Goal: Navigation & Orientation: Find specific page/section

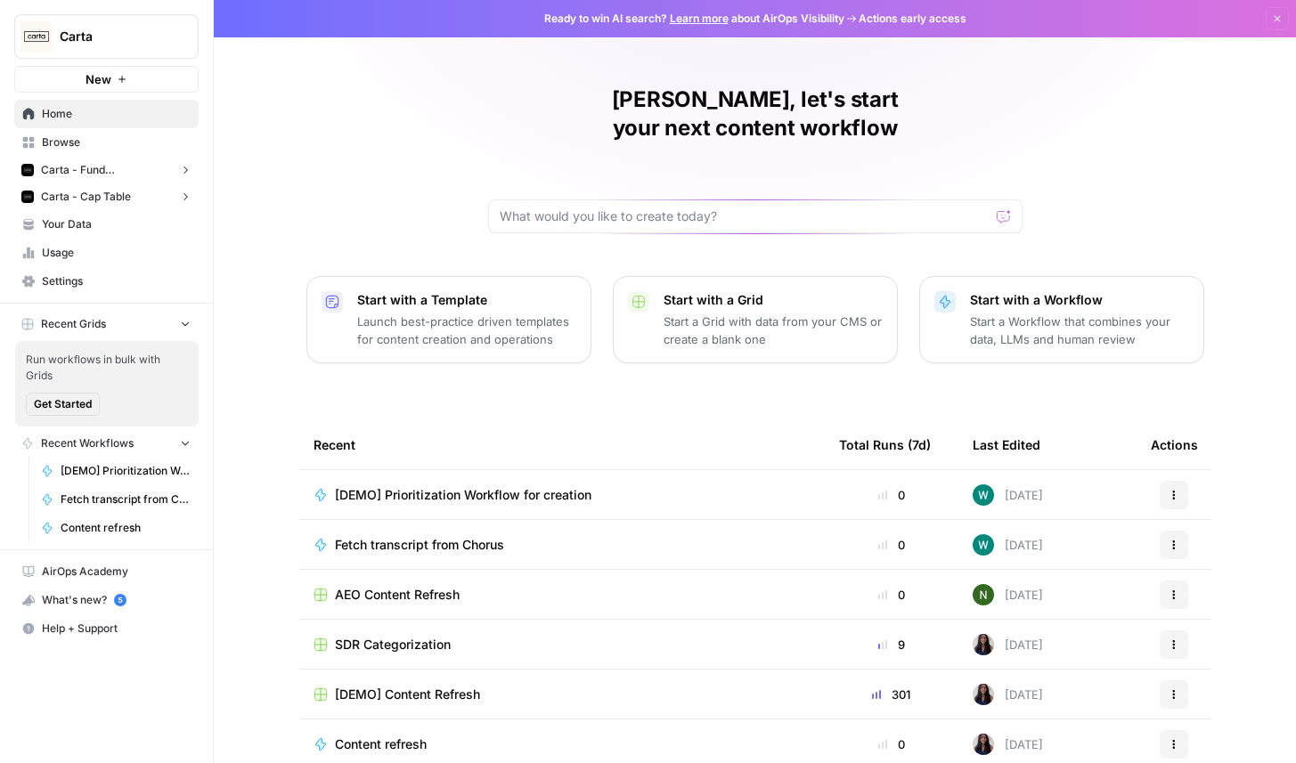
click at [114, 175] on span "Carta - Fund Administration" at bounding box center [106, 170] width 131 height 16
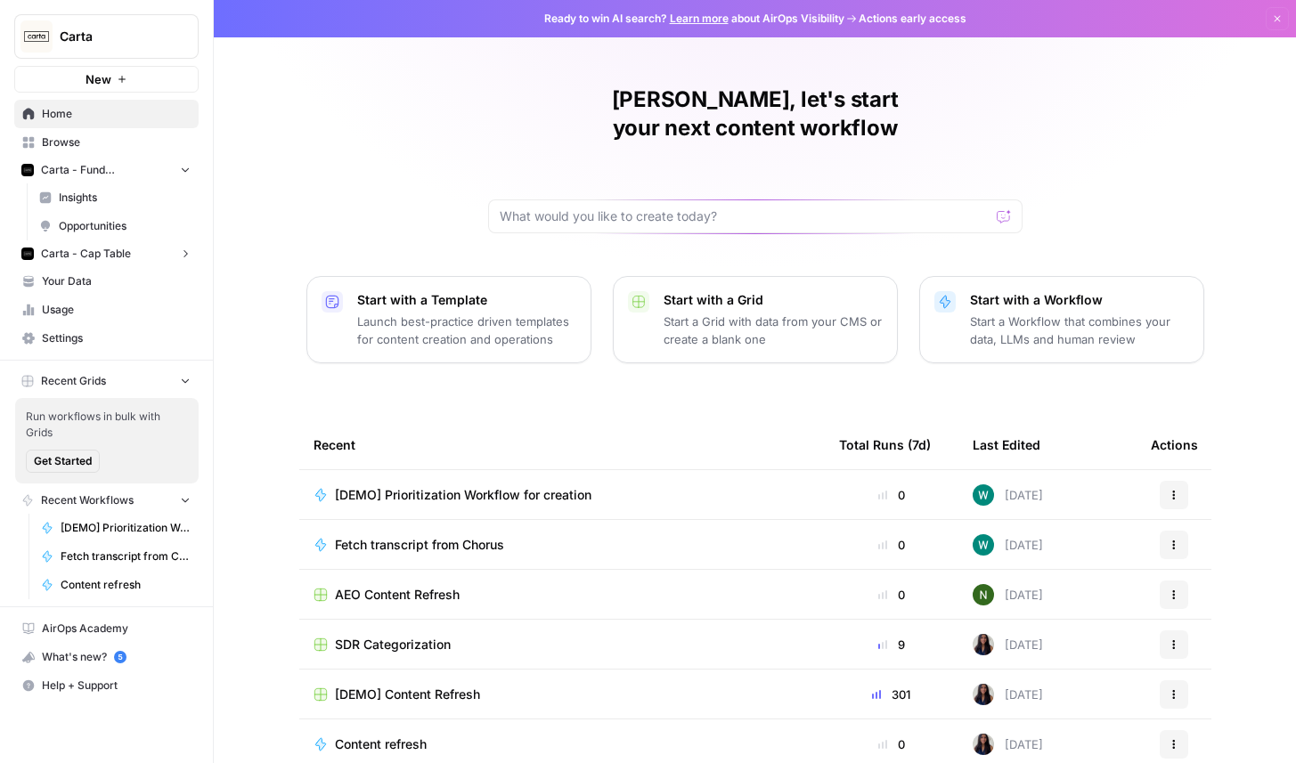
click at [118, 228] on span "Opportunities" at bounding box center [125, 226] width 132 height 16
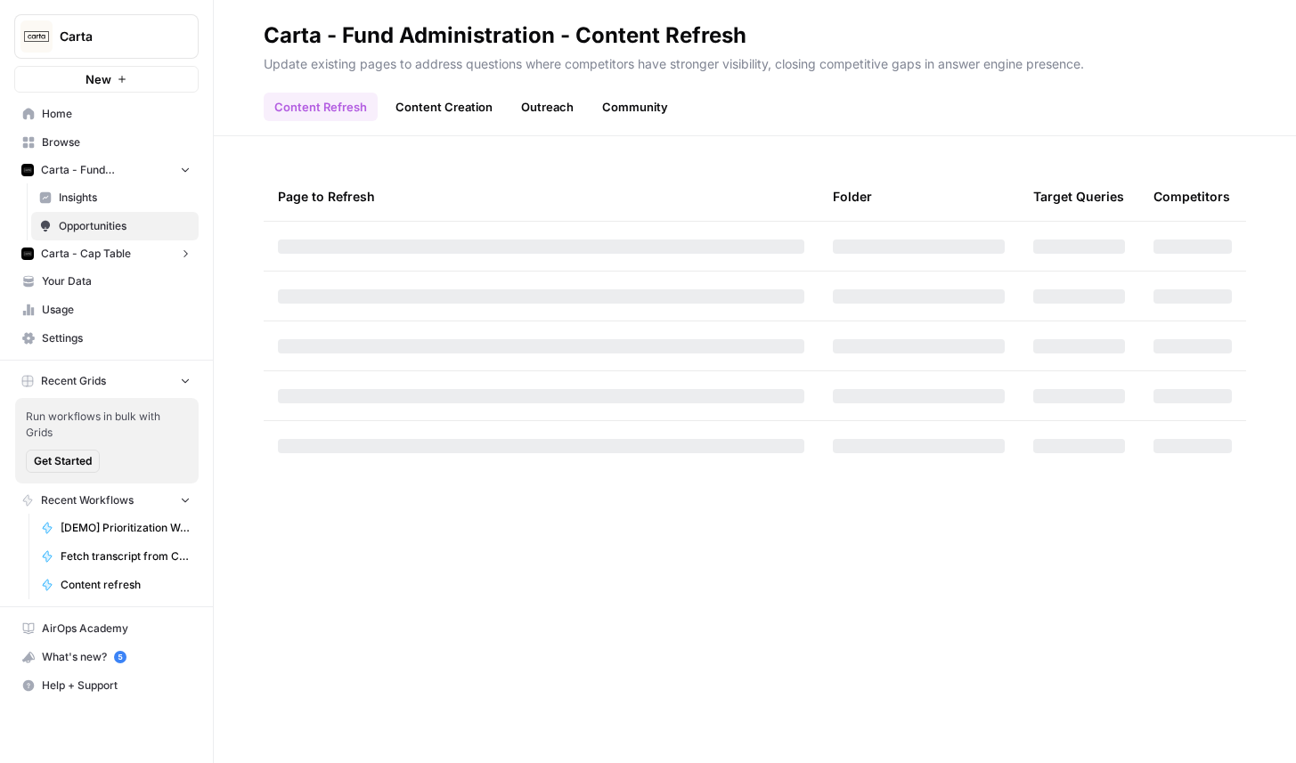
click at [538, 123] on header "Carta - Fund Administration - Content Refresh Update existing pages to address …" at bounding box center [755, 68] width 1082 height 136
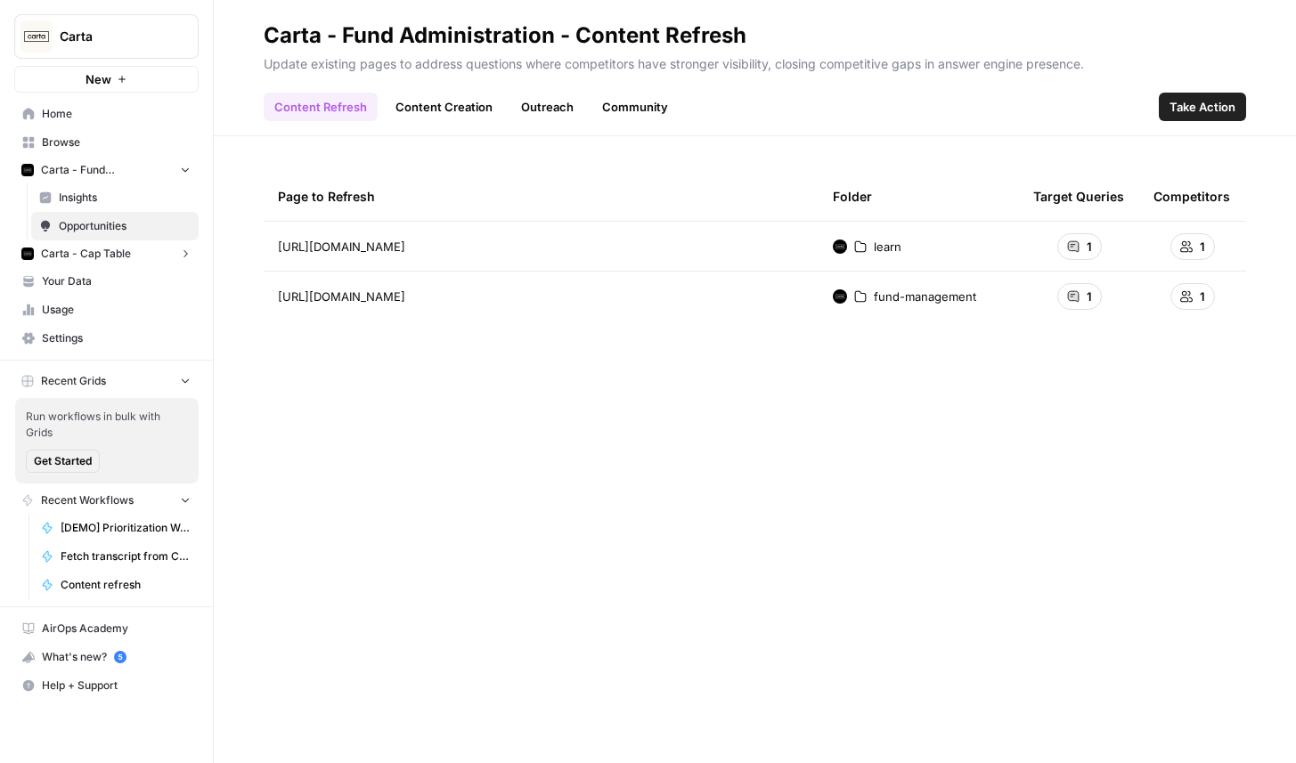
click at [545, 116] on link "Outreach" at bounding box center [547, 107] width 74 height 29
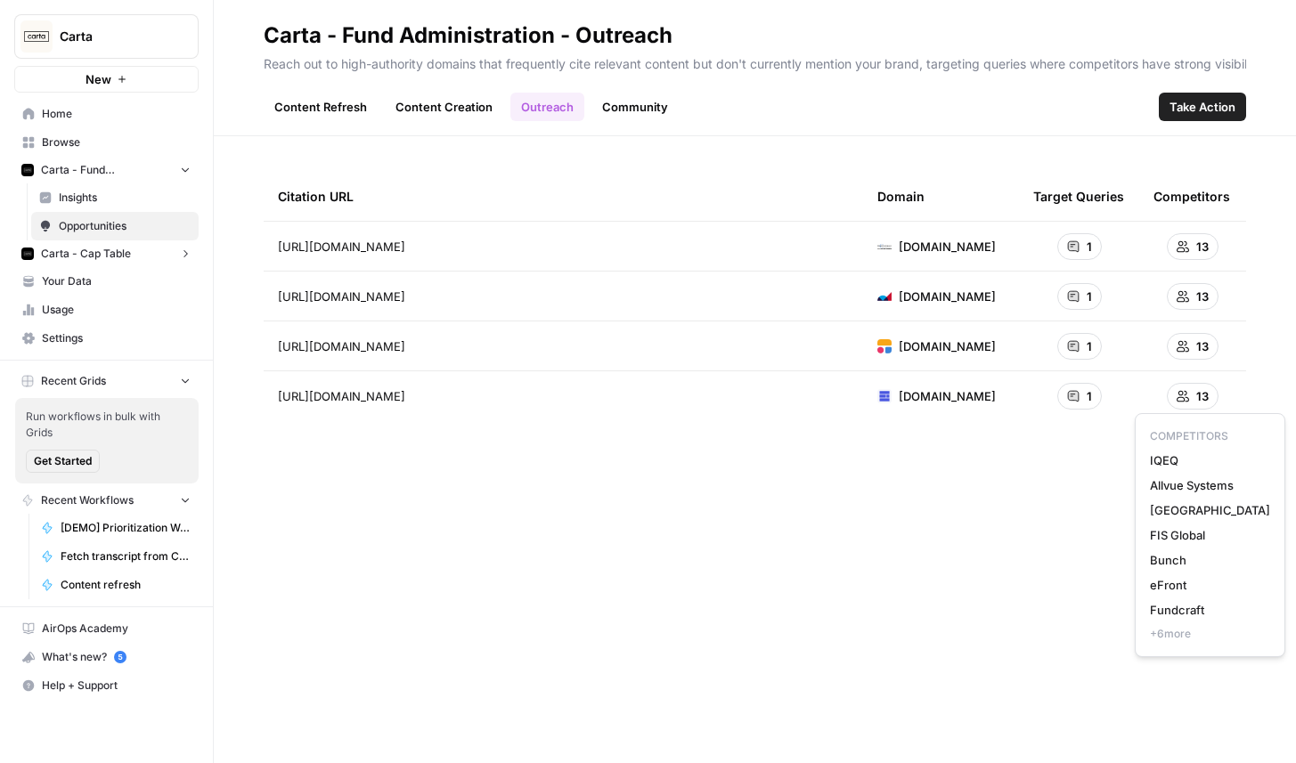
click at [1175, 633] on span "+ 6 more" at bounding box center [1210, 634] width 120 height 16
click at [639, 114] on link "Community" at bounding box center [635, 107] width 87 height 29
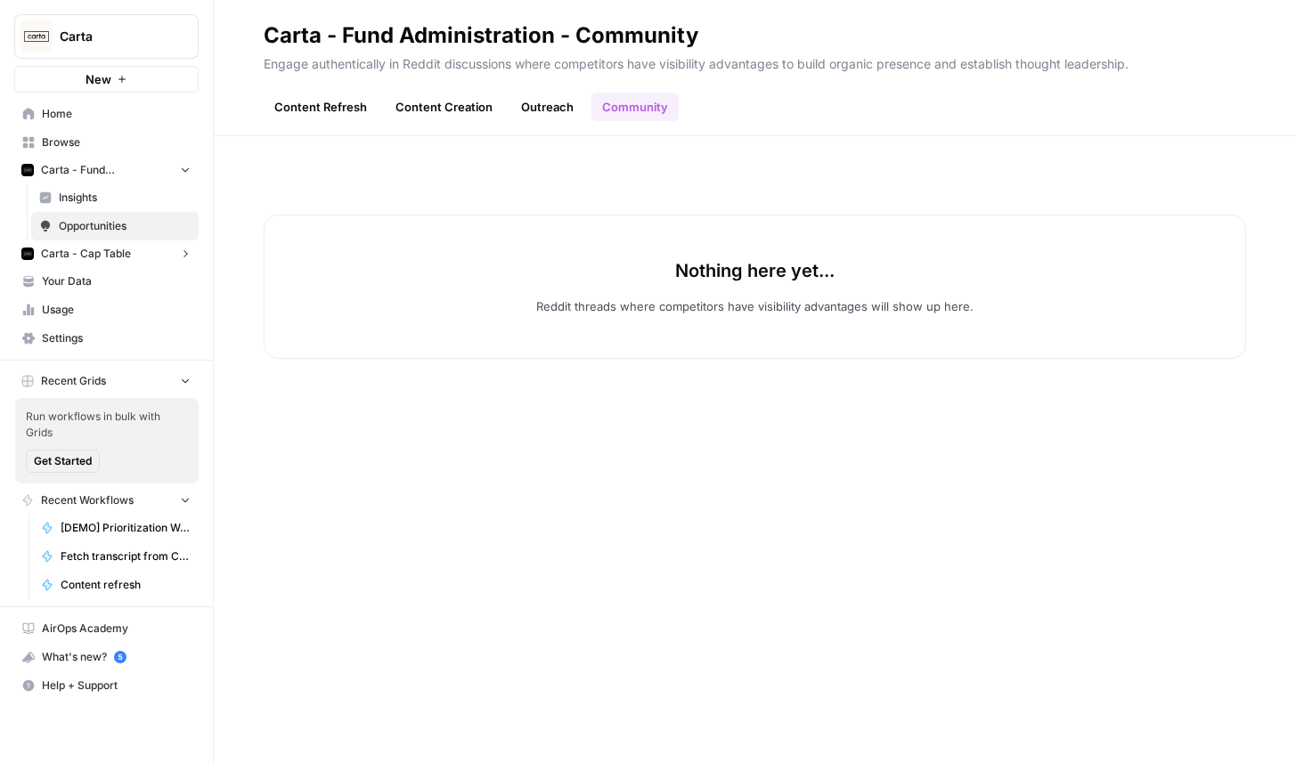
click at [538, 103] on link "Outreach" at bounding box center [547, 107] width 74 height 29
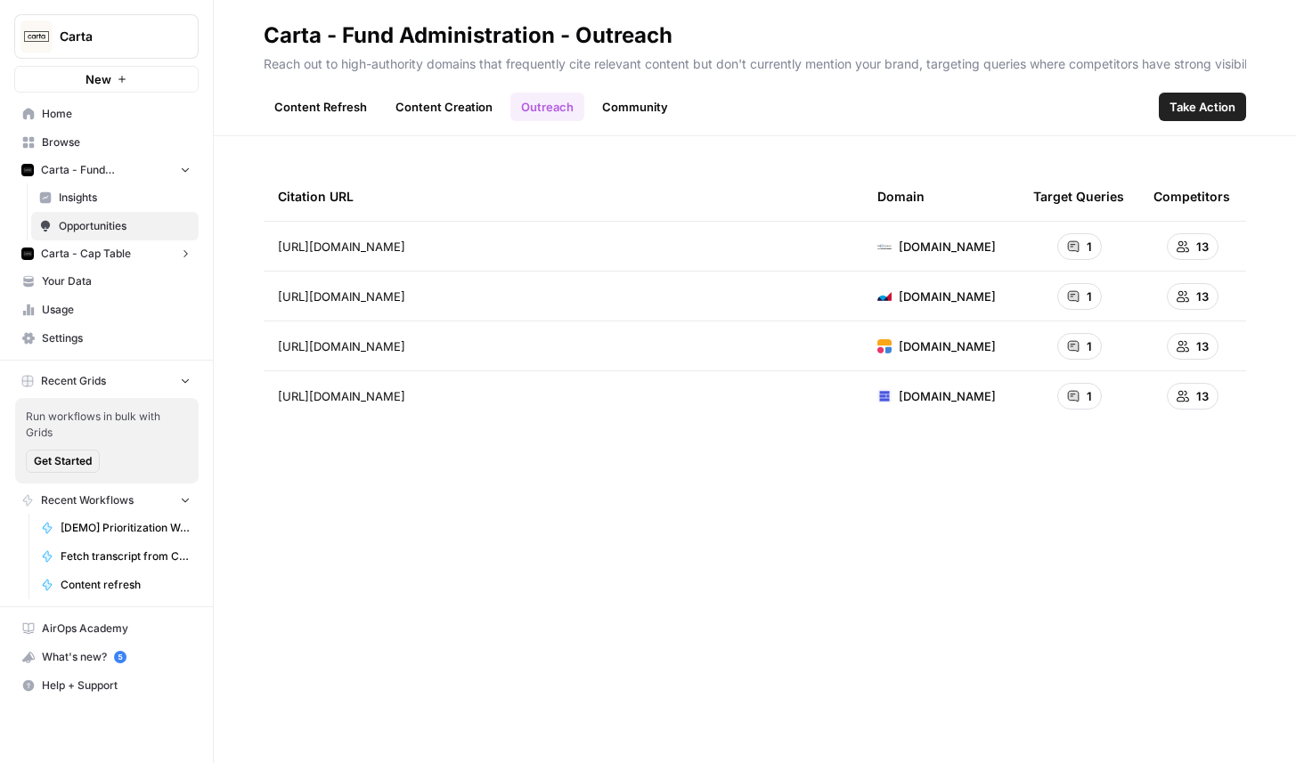
click at [95, 251] on span "Carta - Cap Table" at bounding box center [86, 254] width 90 height 16
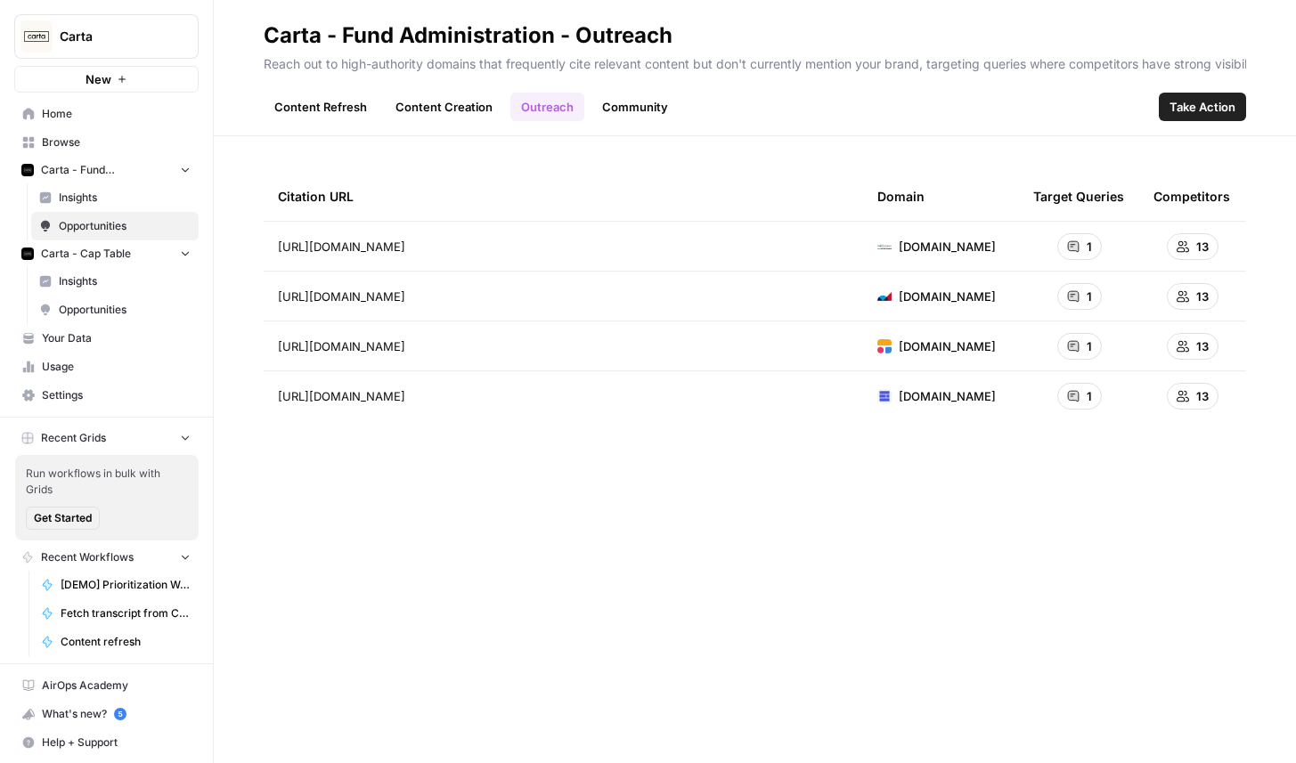
click at [107, 313] on span "Opportunities" at bounding box center [125, 310] width 132 height 16
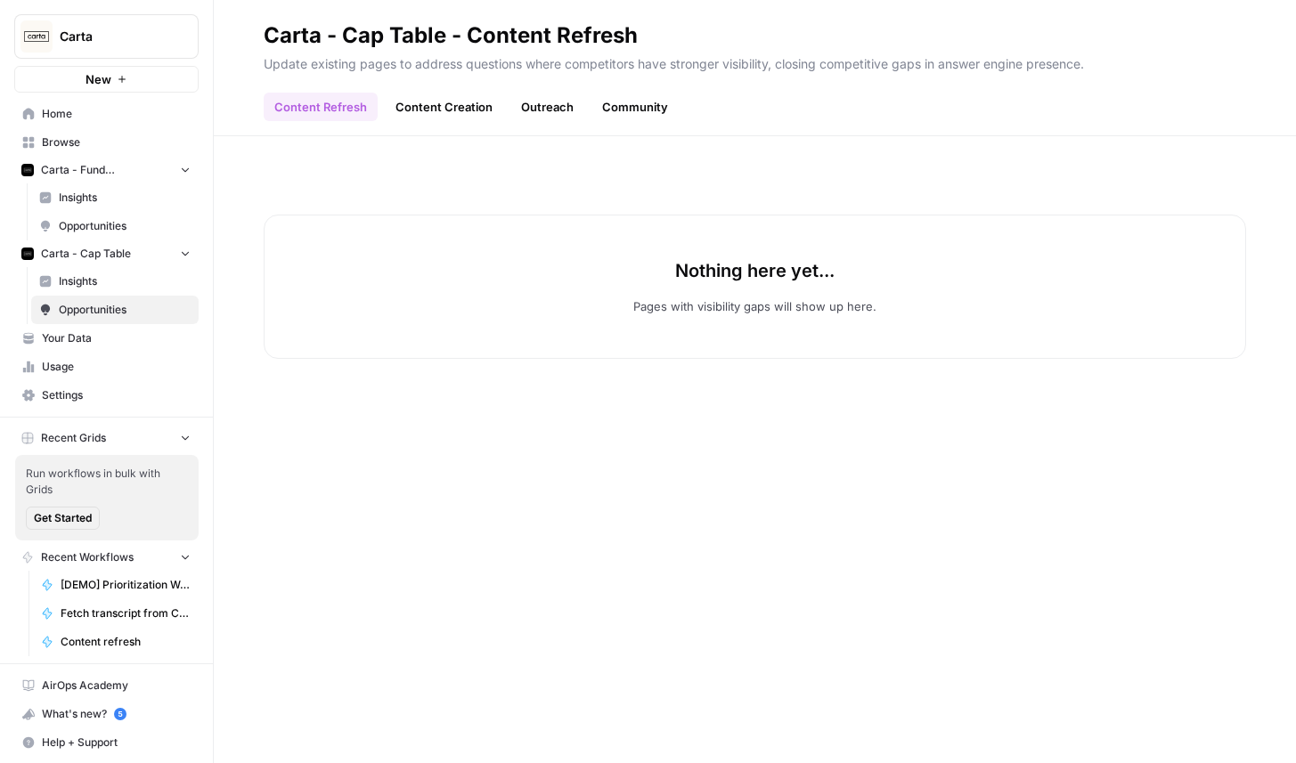
click at [550, 106] on link "Outreach" at bounding box center [547, 107] width 74 height 29
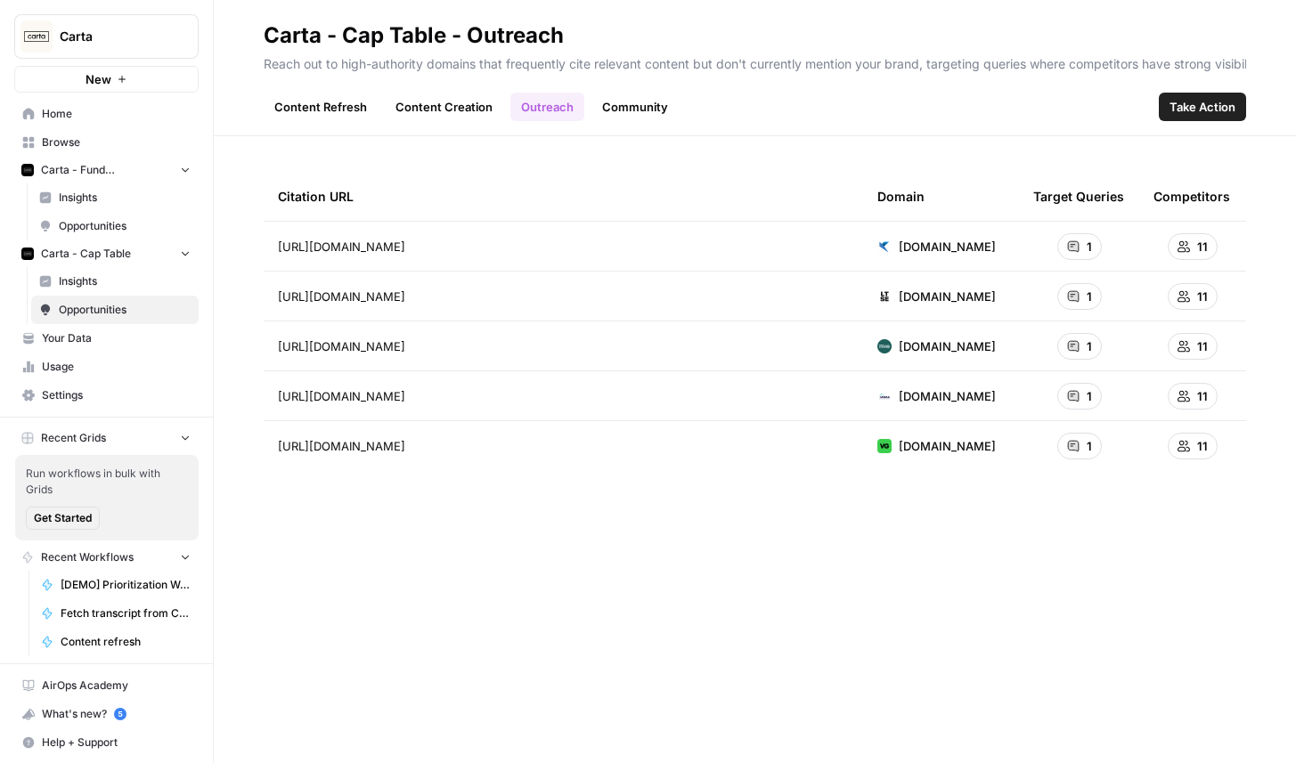
click at [102, 49] on button "Carta" at bounding box center [106, 36] width 184 height 45
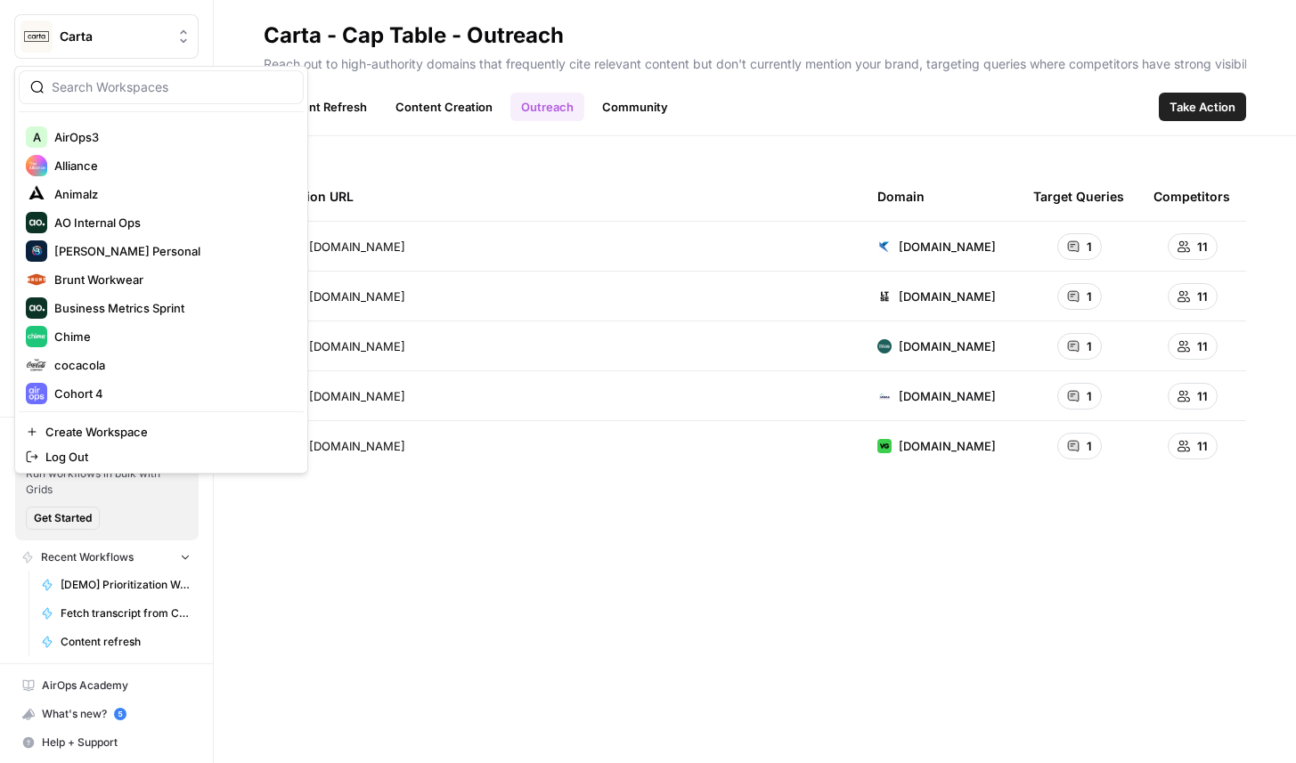
scroll to position [402, 0]
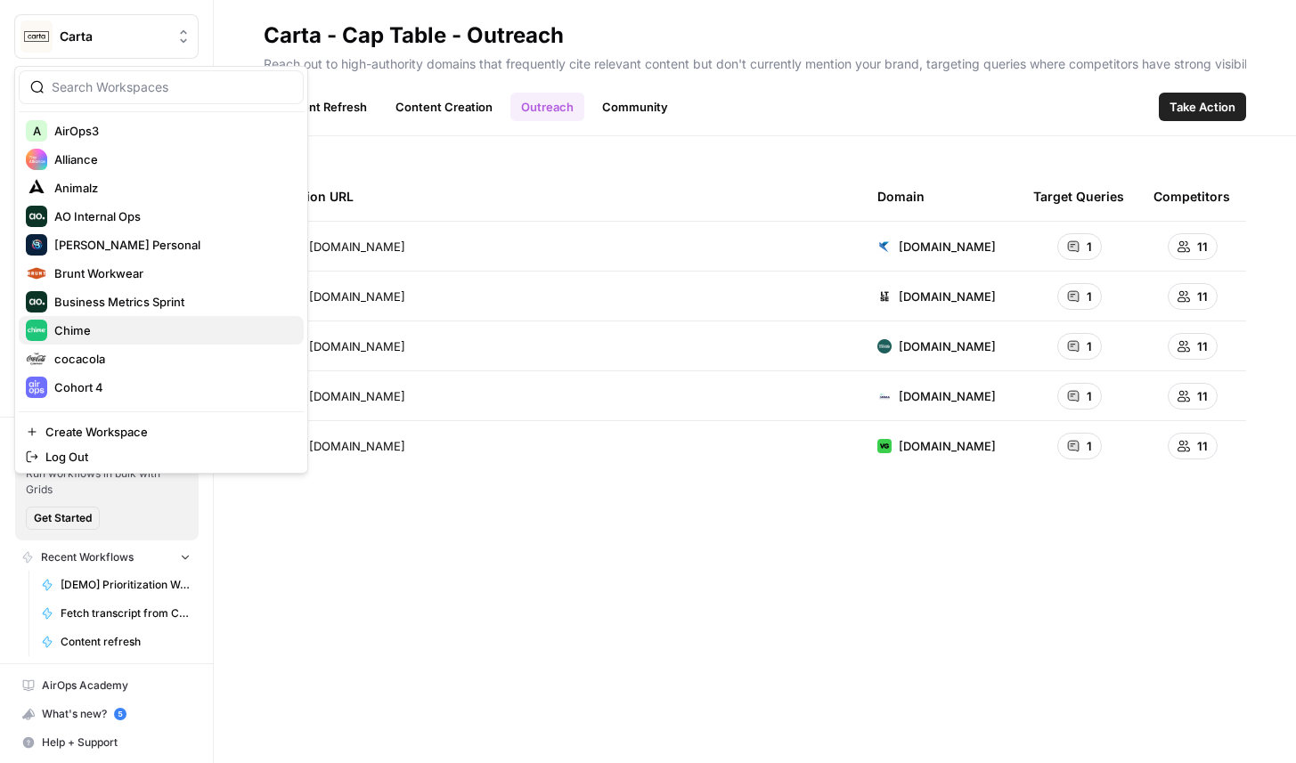
click at [165, 341] on button "Chime" at bounding box center [161, 330] width 285 height 29
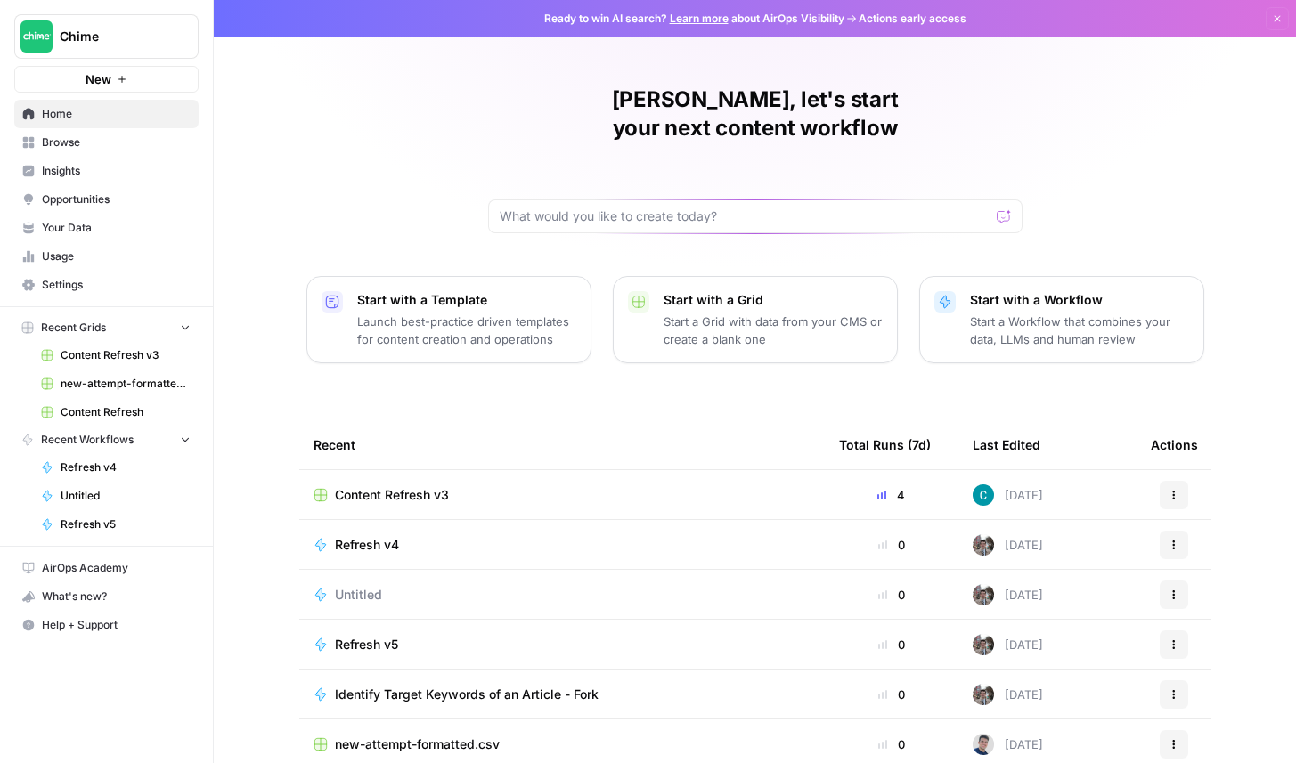
click at [113, 167] on span "Insights" at bounding box center [116, 171] width 149 height 16
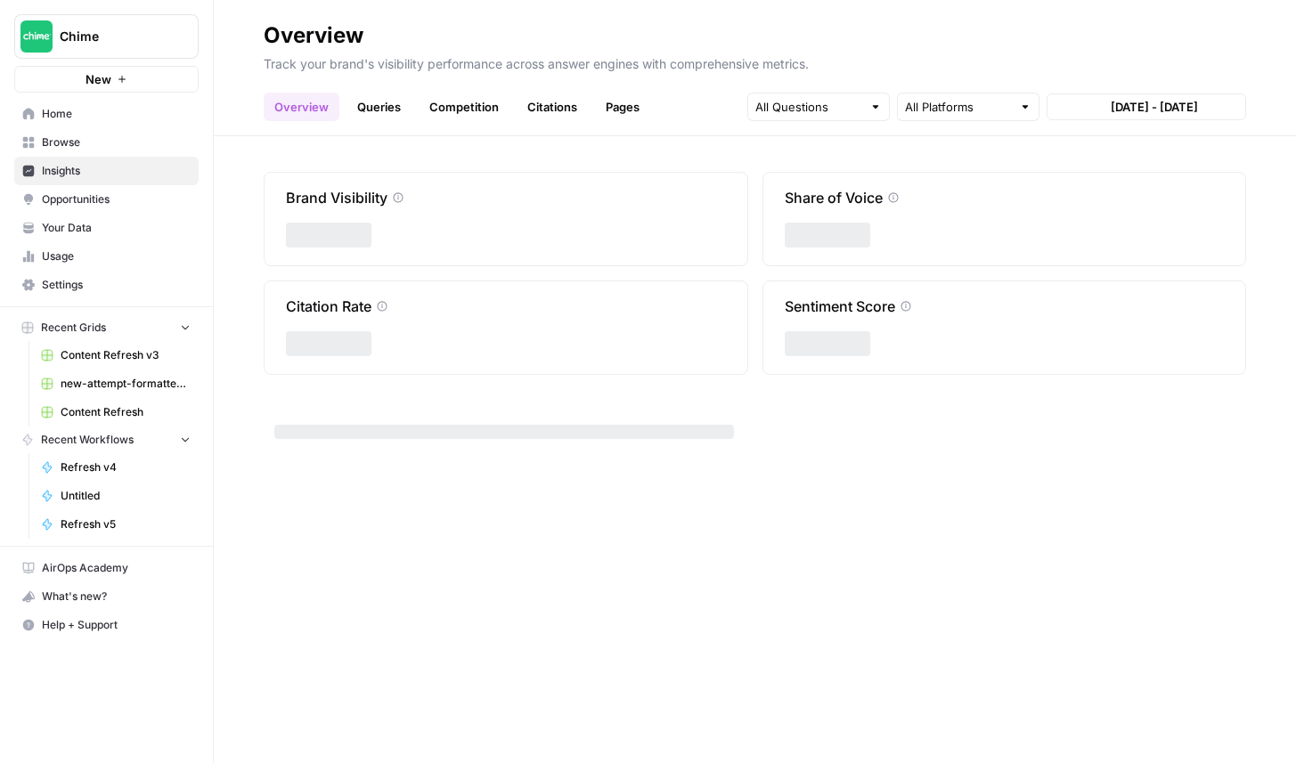
click at [116, 195] on span "Opportunities" at bounding box center [116, 200] width 149 height 16
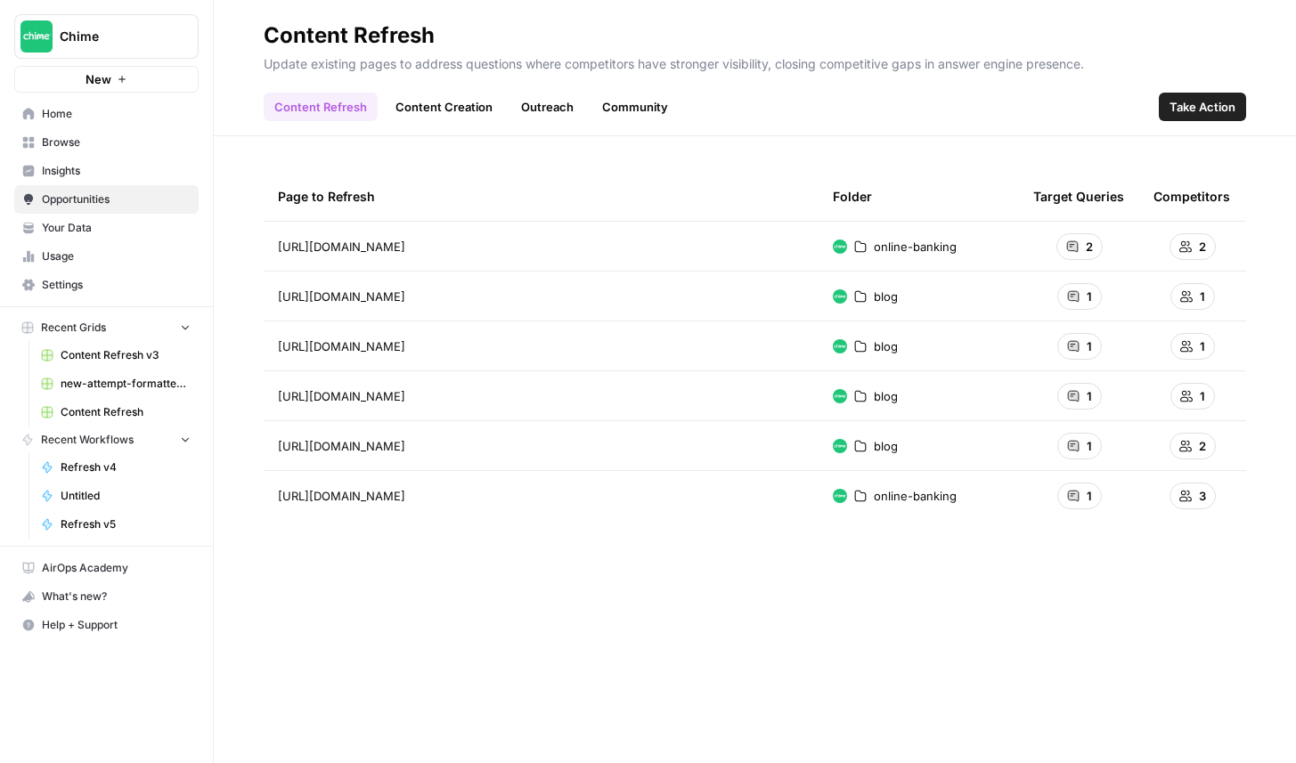
click at [618, 110] on link "Community" at bounding box center [635, 107] width 87 height 29
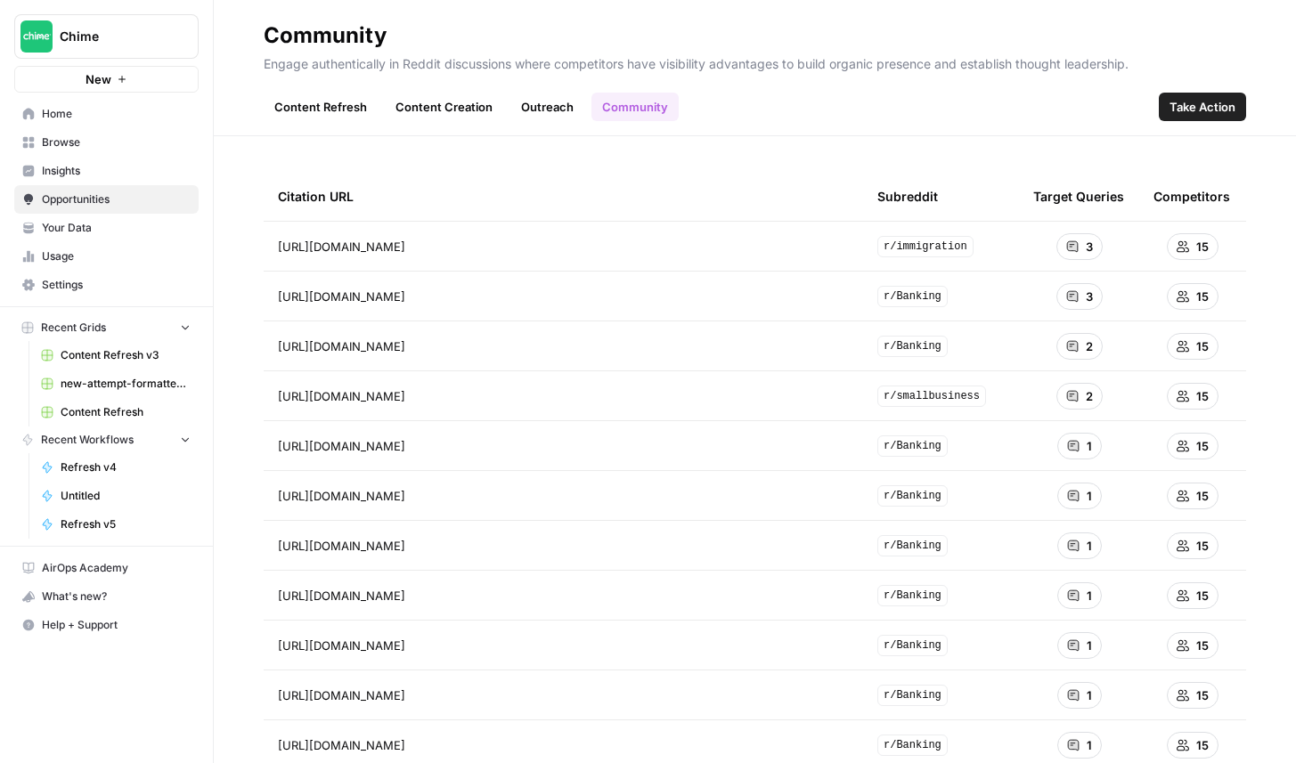
click at [543, 108] on link "Outreach" at bounding box center [547, 107] width 74 height 29
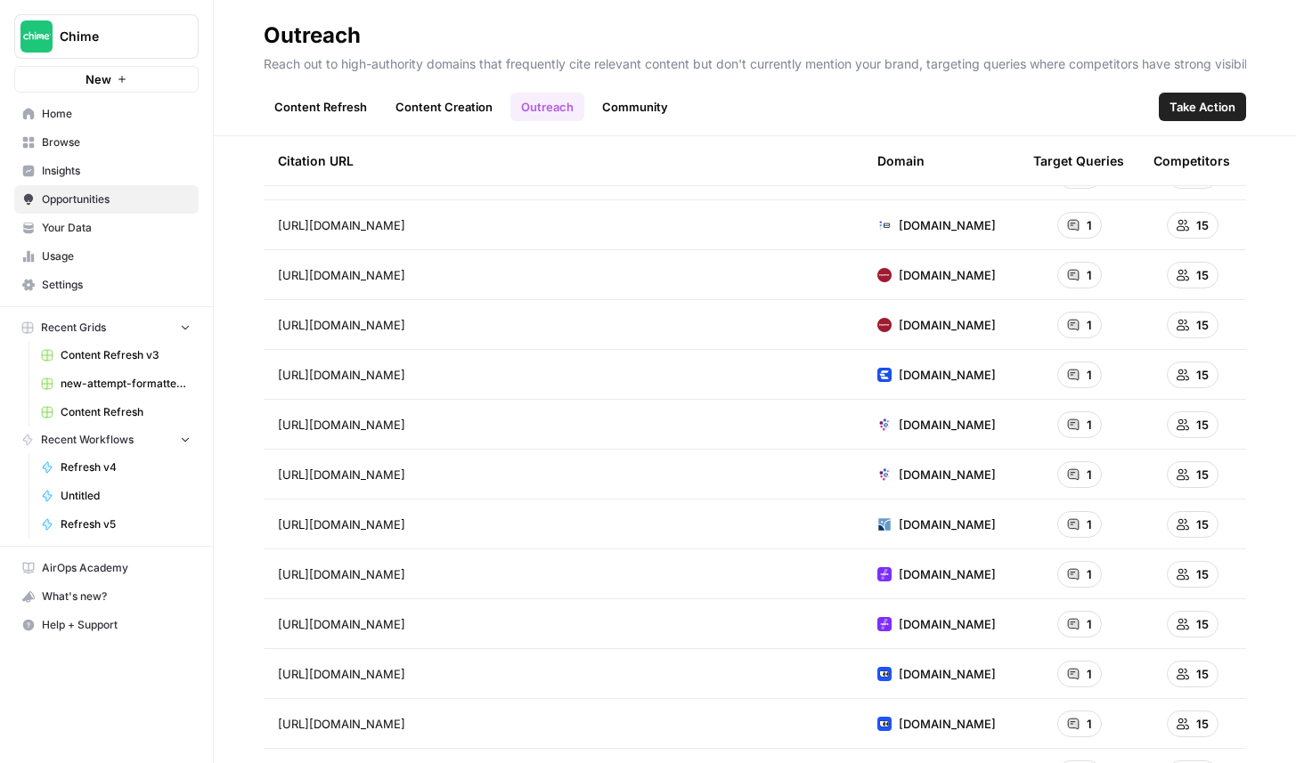
scroll to position [4483, 0]
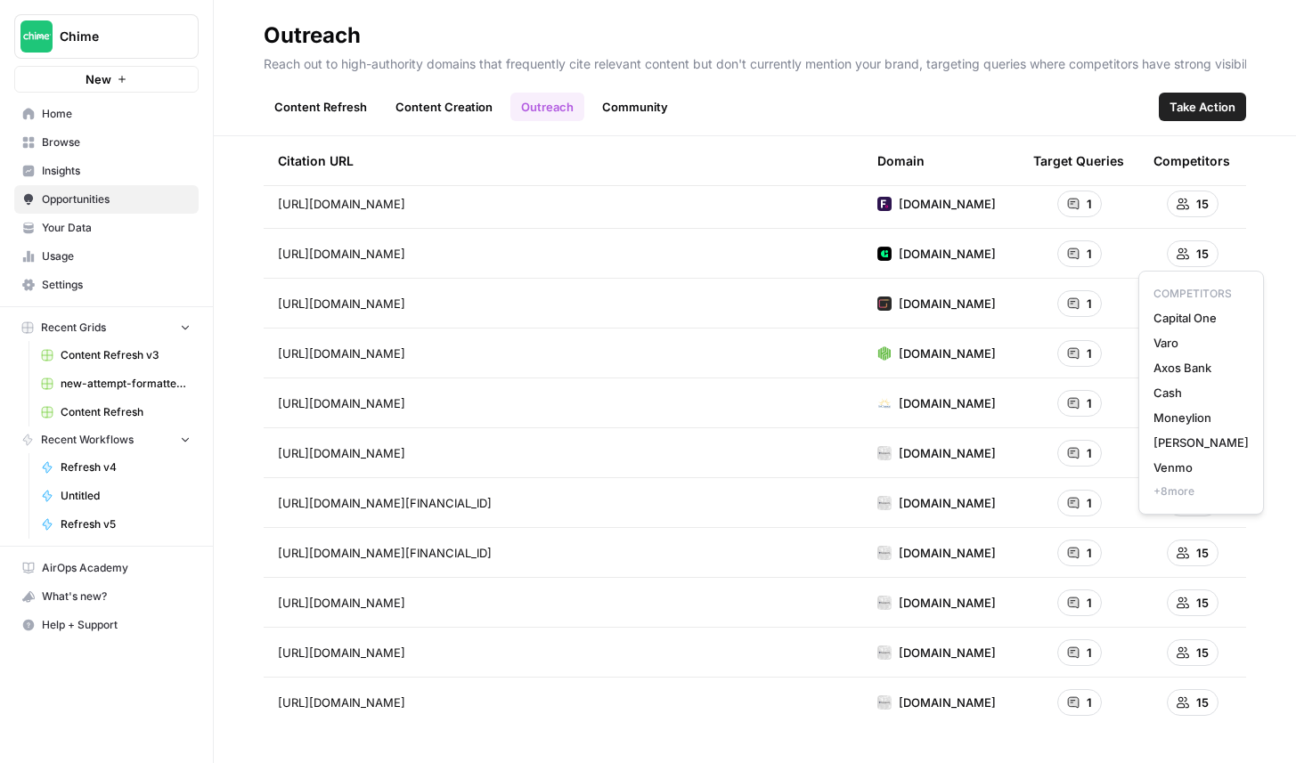
click at [1184, 495] on span "+ 8 more" at bounding box center [1201, 492] width 95 height 16
